Goal: Find specific page/section

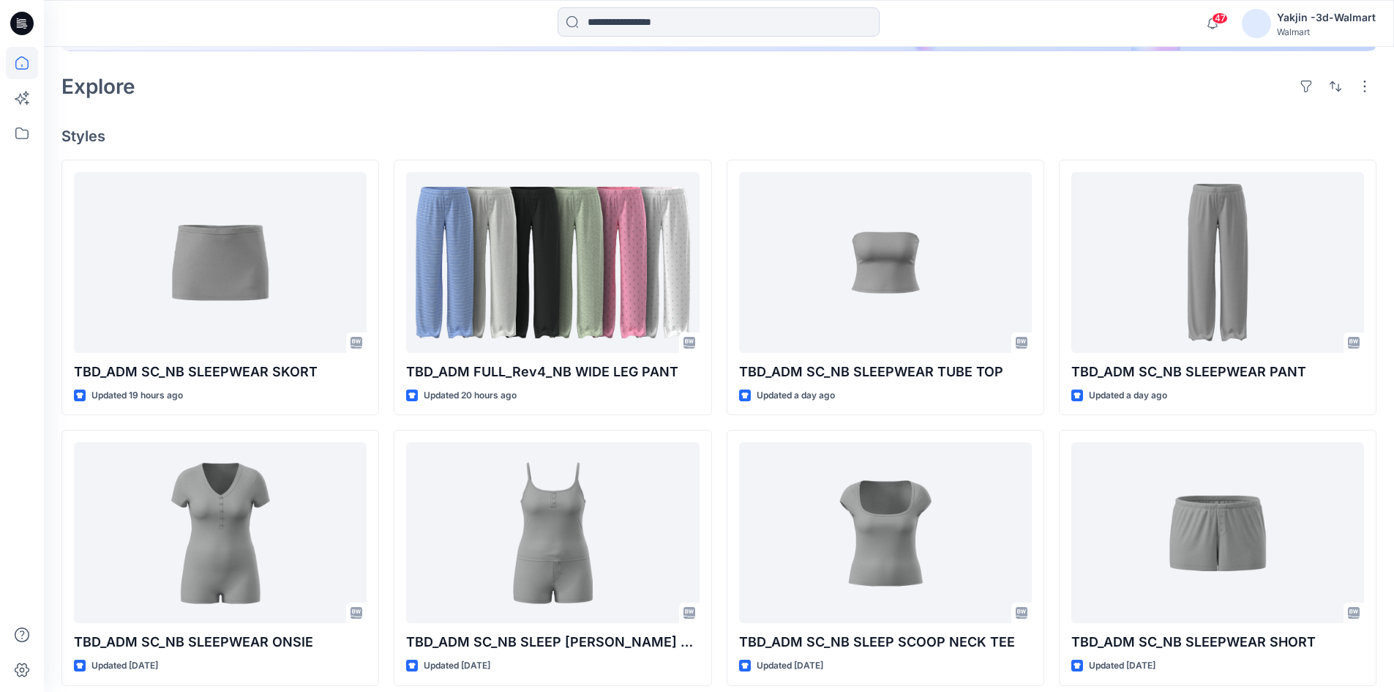
scroll to position [439, 0]
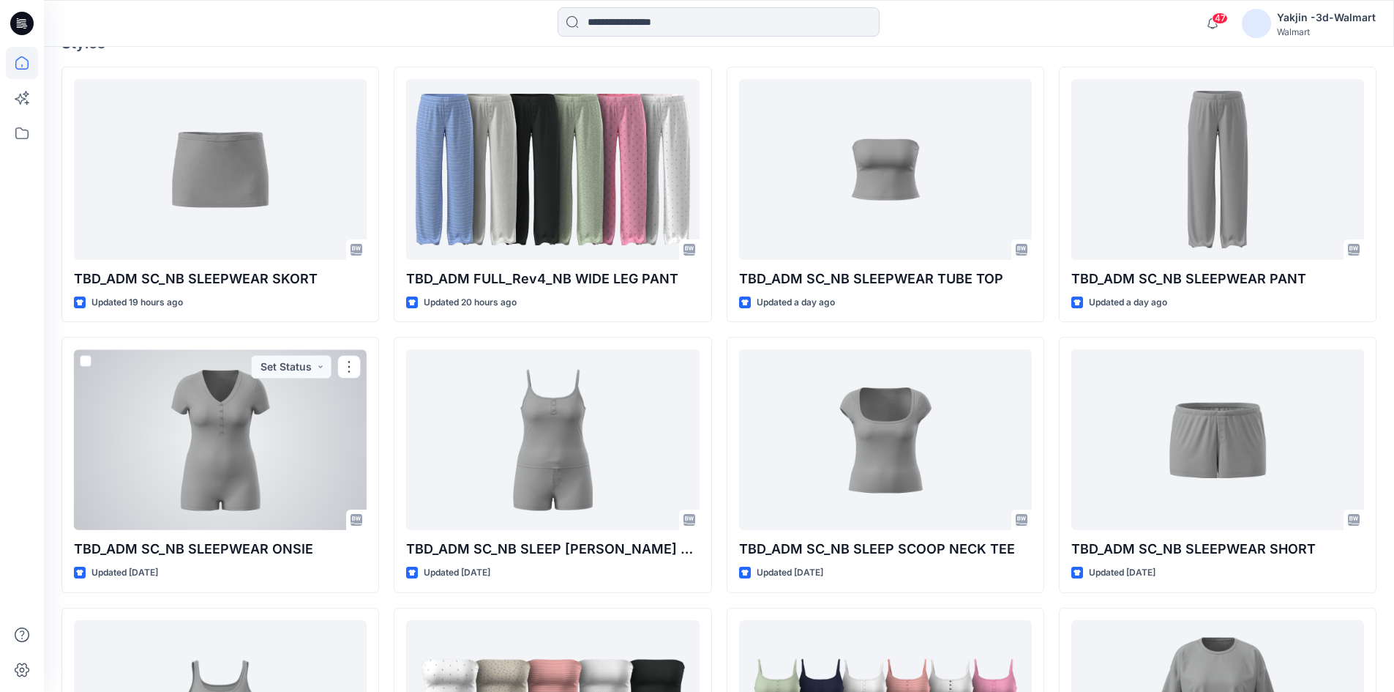
click at [273, 473] on div at bounding box center [220, 439] width 293 height 181
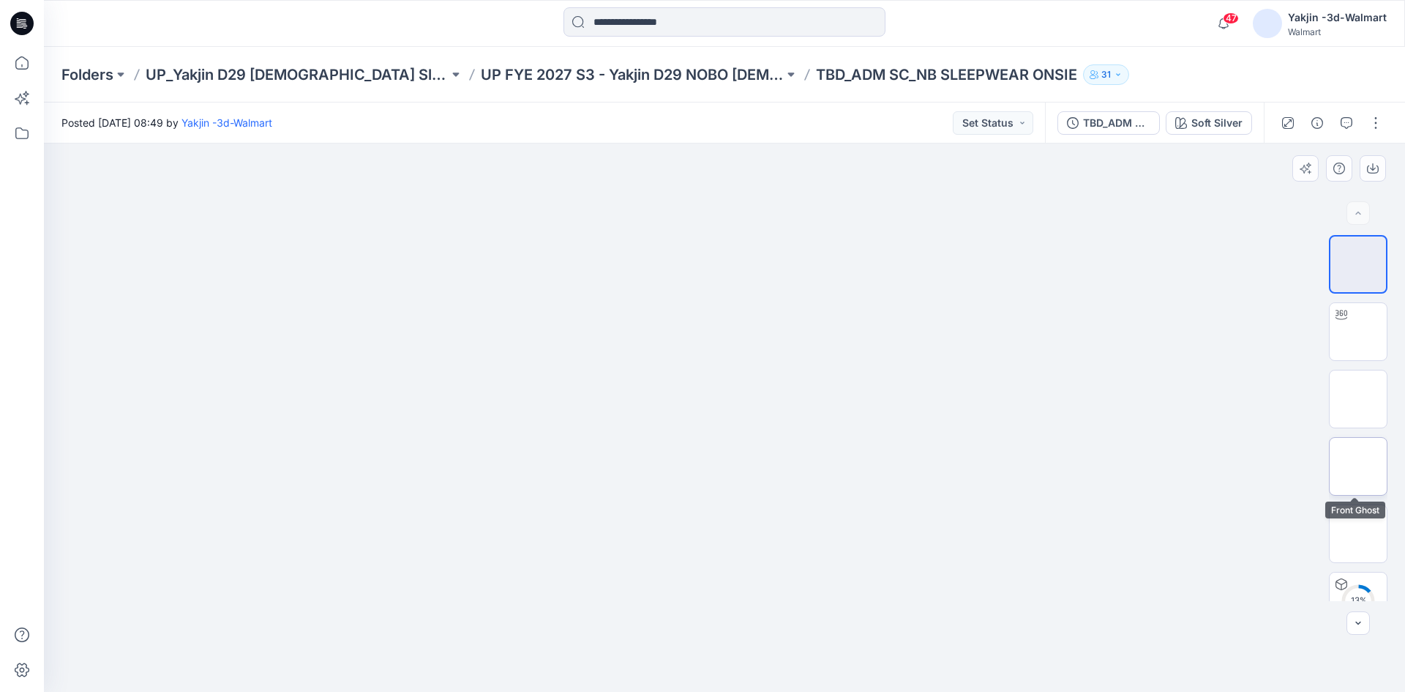
click at [1358, 466] on img at bounding box center [1358, 466] width 0 height 0
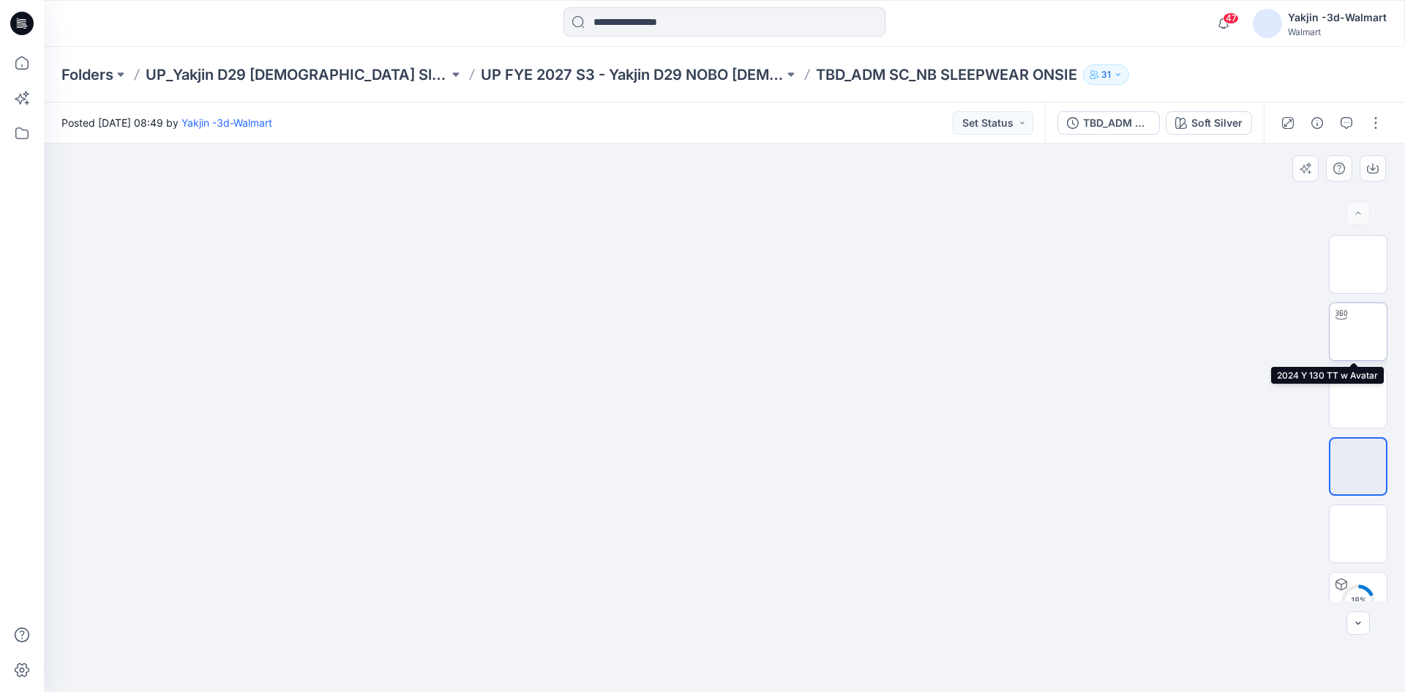
click at [1358, 332] on img at bounding box center [1358, 332] width 0 height 0
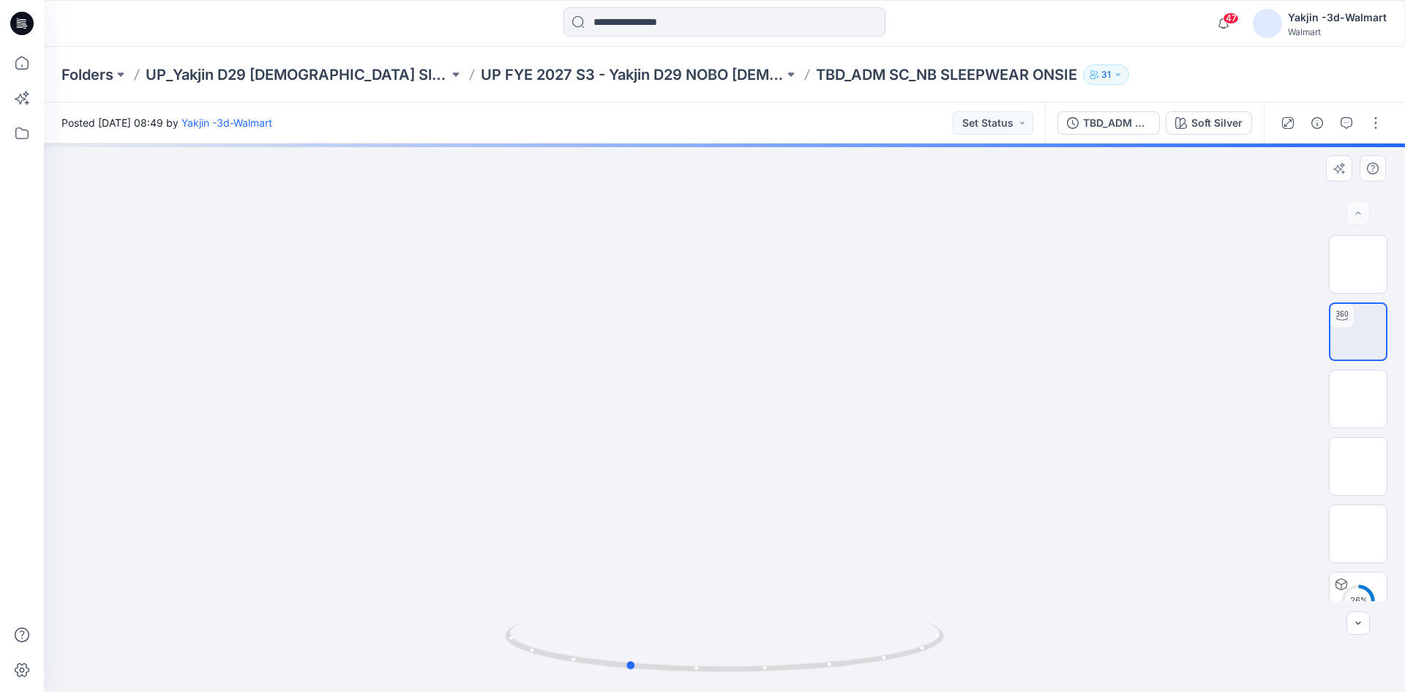
drag, startPoint x: 806, startPoint y: 670, endPoint x: 710, endPoint y: 678, distance: 97.0
click at [710, 678] on div at bounding box center [724, 417] width 1361 height 548
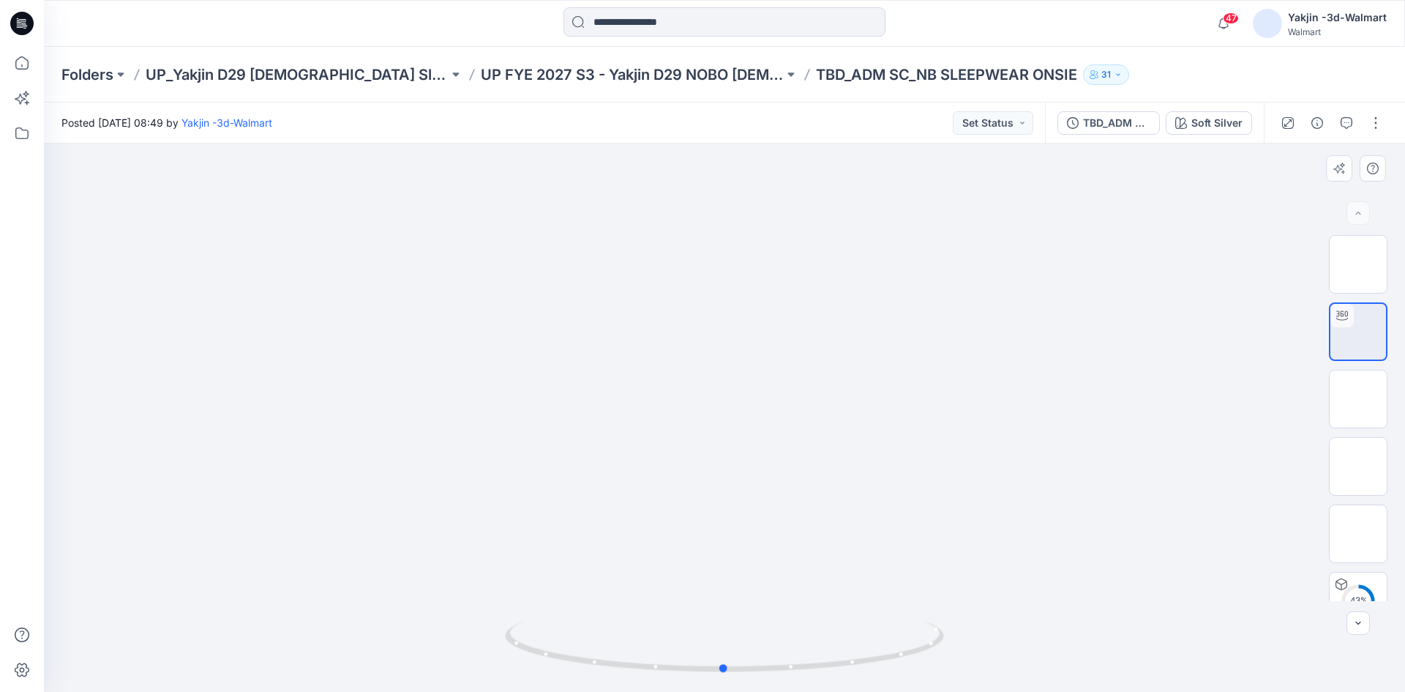
drag, startPoint x: 700, startPoint y: 674, endPoint x: 796, endPoint y: 676, distance: 95.9
click at [796, 676] on div at bounding box center [724, 654] width 439 height 73
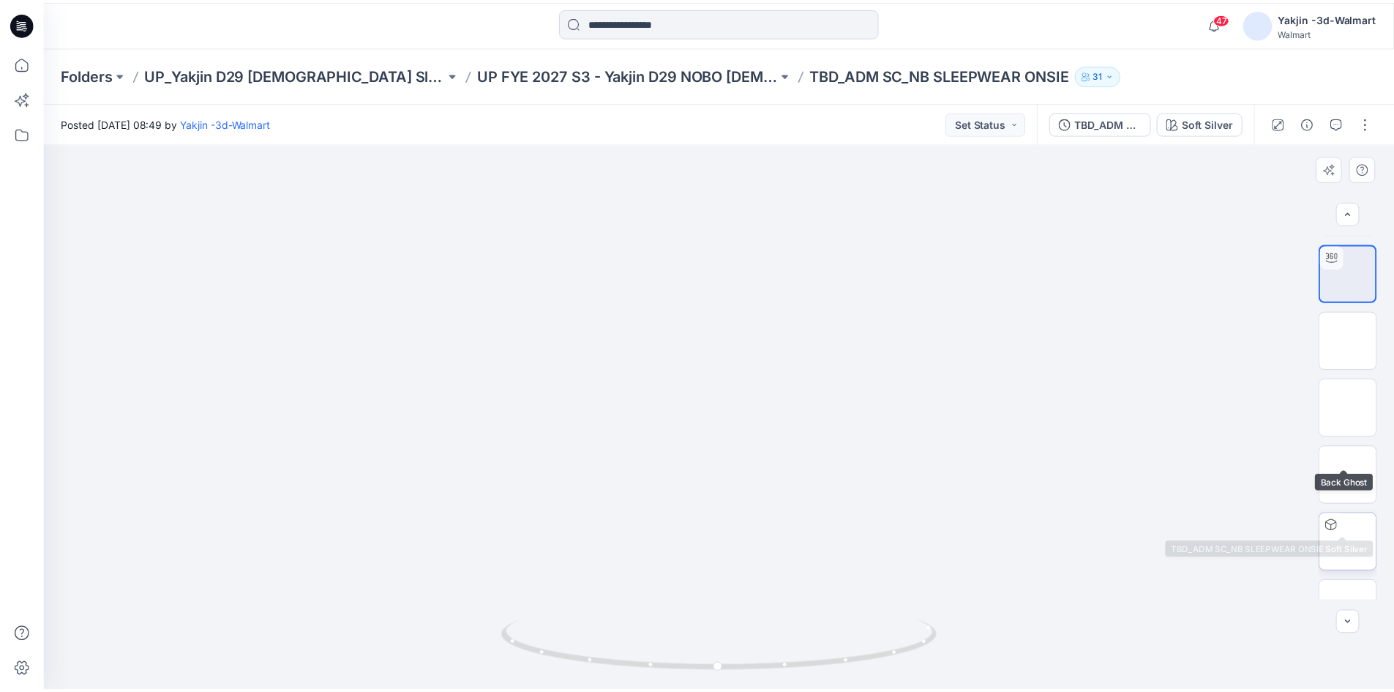
scroll to position [97, 0]
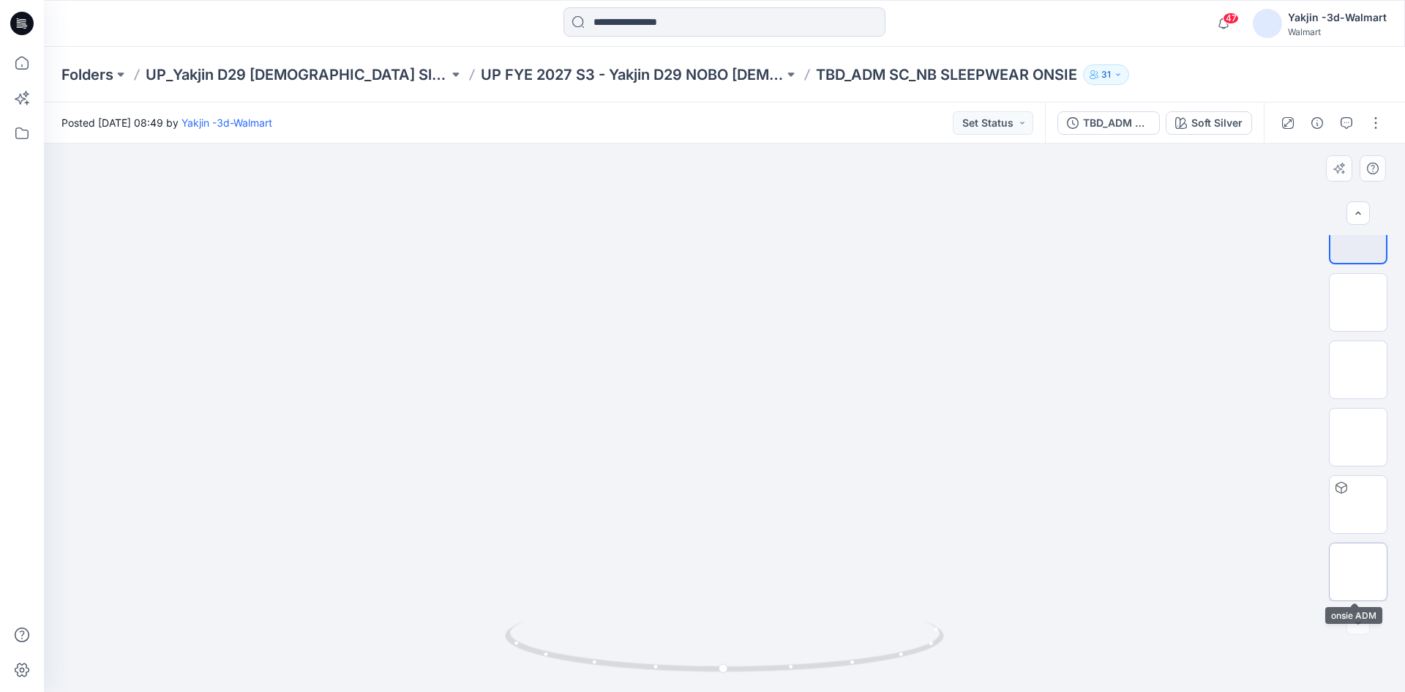
click at [1358, 572] on img at bounding box center [1358, 572] width 0 height 0
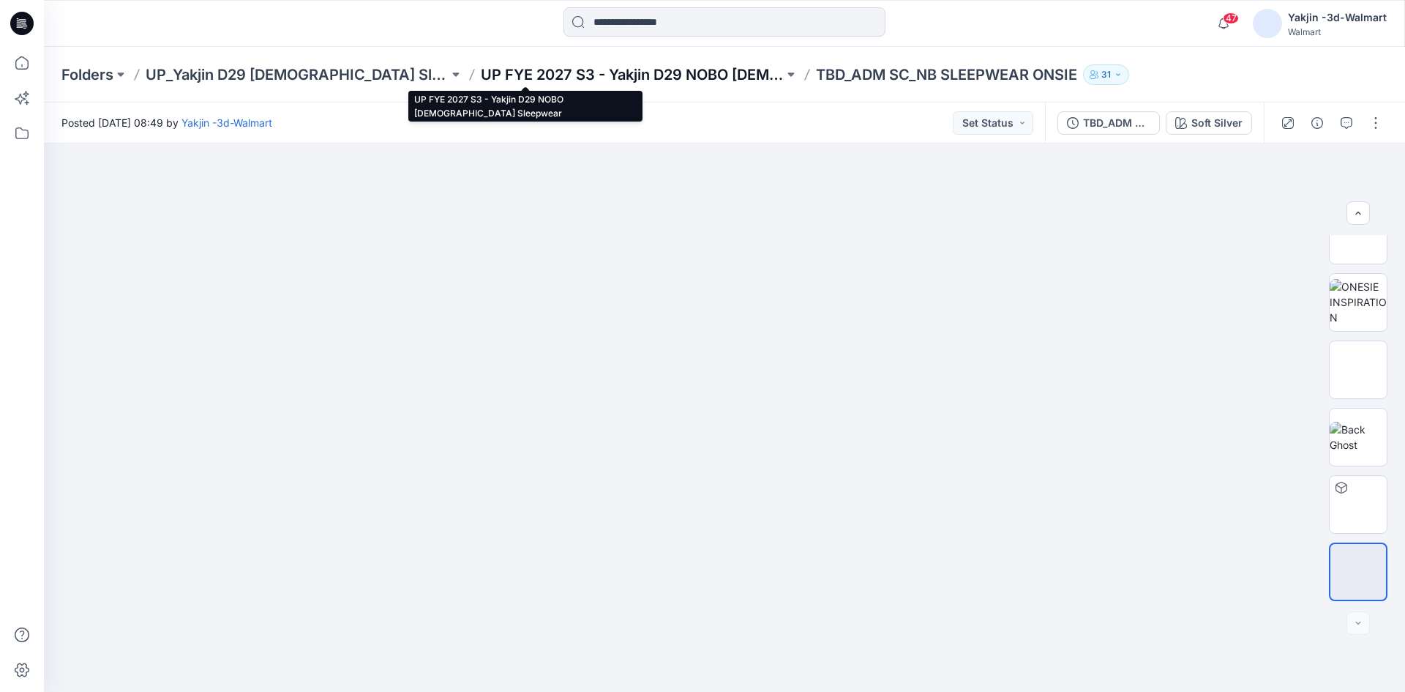
click at [605, 75] on p "UP FYE 2027 S3 - Yakjin D29 NOBO [DEMOGRAPHIC_DATA] Sleepwear" at bounding box center [632, 74] width 303 height 20
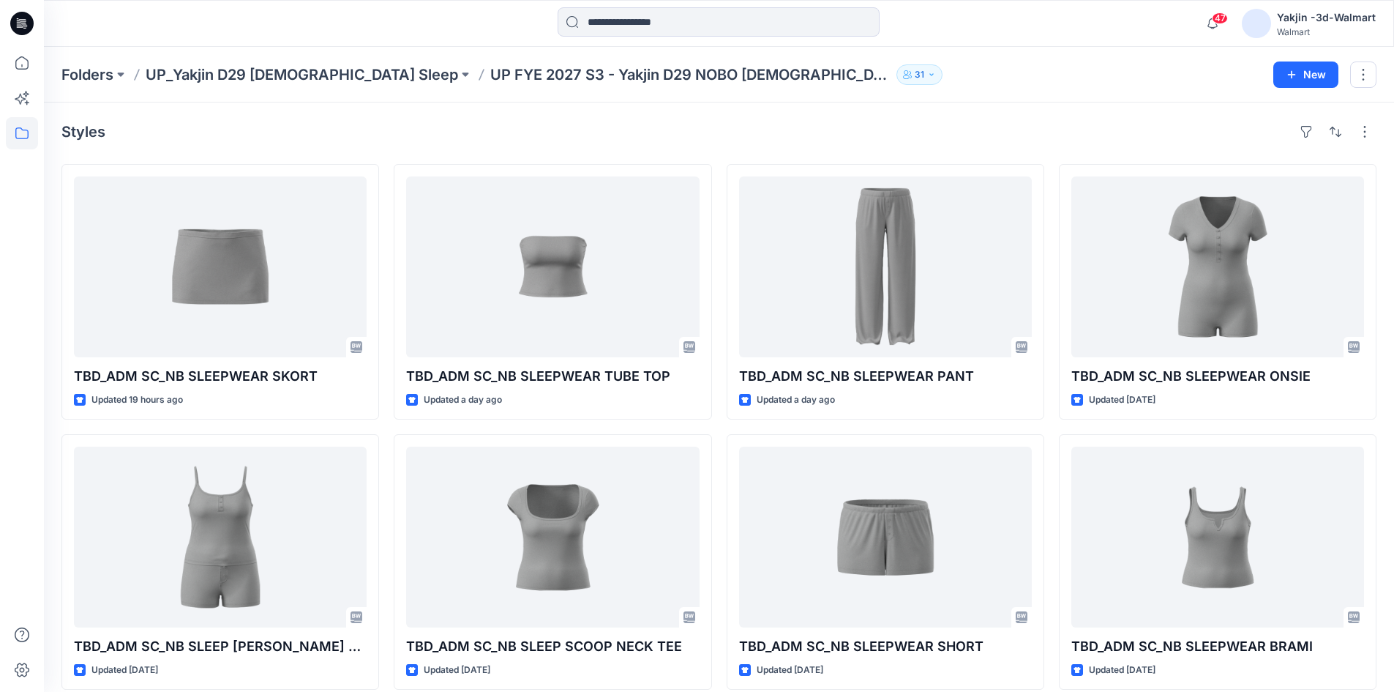
drag, startPoint x: 983, startPoint y: 5, endPoint x: 970, endPoint y: 1, distance: 13.9
click at [983, 5] on div "47 Notifications Your style TBD_ADM SC_NB SLEEPWEAR SKORT is ready 19 hours ago…" at bounding box center [719, 23] width 1350 height 47
